Goal: Transaction & Acquisition: Subscribe to service/newsletter

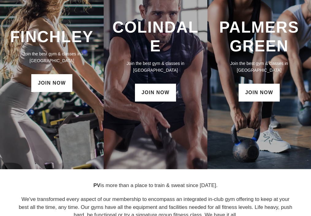
scroll to position [61, 0]
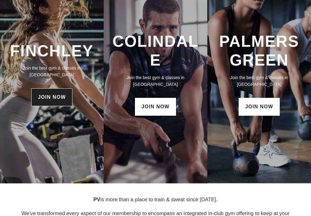
click at [61, 88] on link "JOIN NOW" at bounding box center [51, 97] width 41 height 18
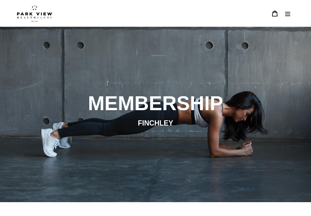
click at [29, 11] on img at bounding box center [34, 13] width 35 height 17
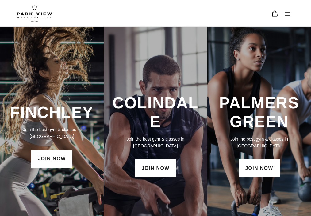
click at [289, 13] on icon "Menu" at bounding box center [288, 13] width 6 height 6
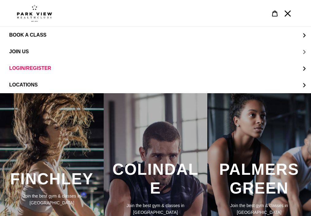
click at [42, 51] on button "JOIN US" at bounding box center [155, 51] width 311 height 17
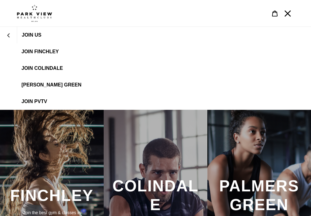
click at [49, 53] on span "JOIN FINCHLEY" at bounding box center [39, 52] width 37 height 6
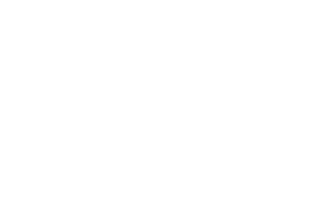
scroll to position [288, 0]
